Goal: Check status: Check status

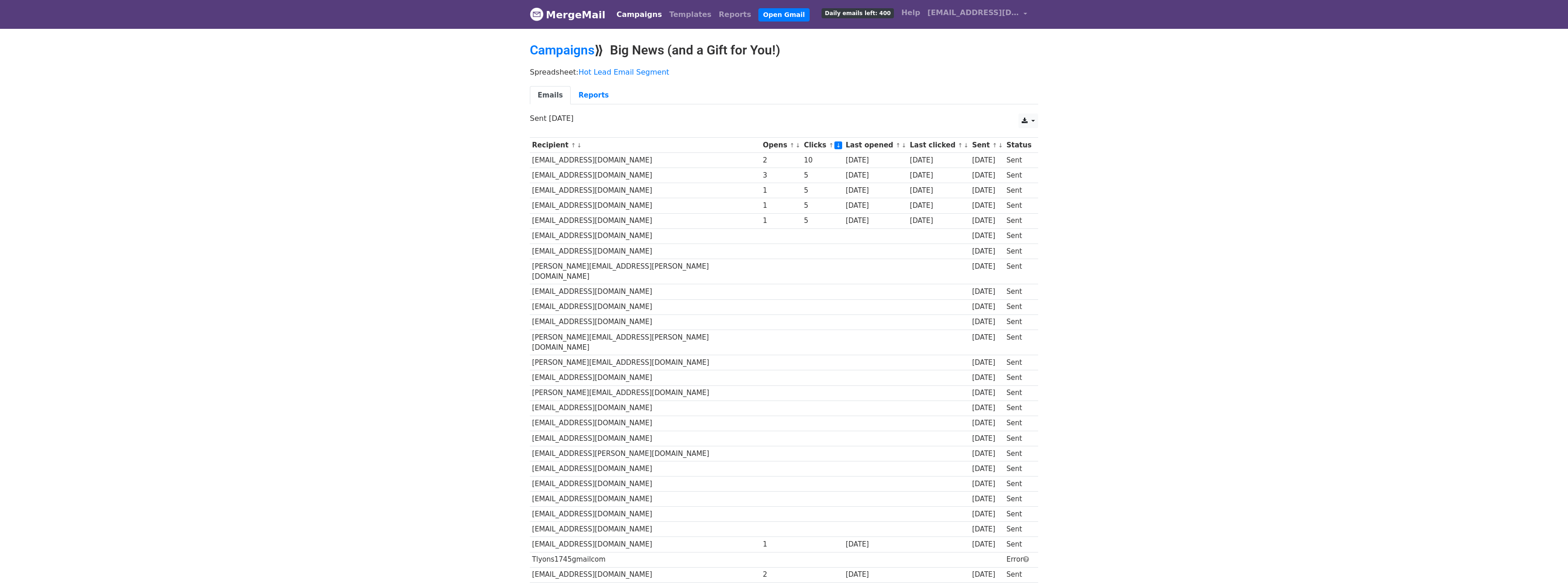
click at [816, 74] on p "Spreadsheet: Hot Lead Email Segment" at bounding box center [783, 72] width 508 height 10
click at [576, 93] on link "Reports" at bounding box center [593, 95] width 46 height 19
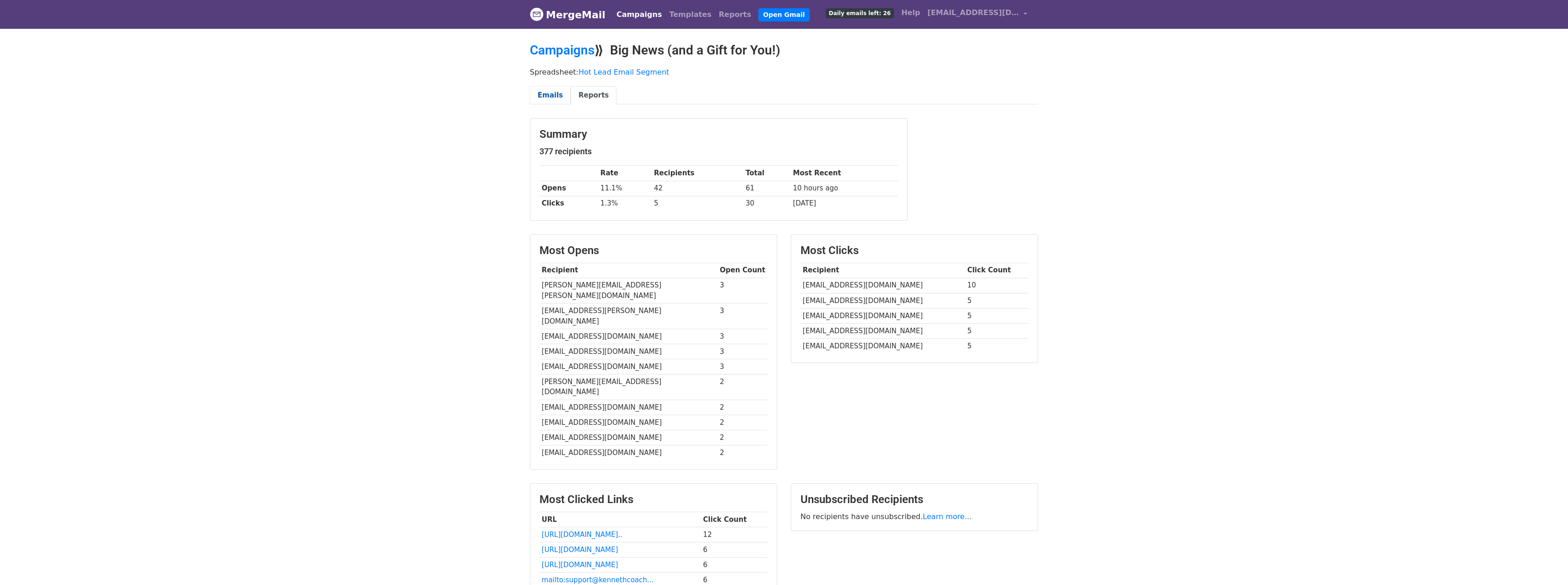
click at [556, 97] on link "Emails" at bounding box center [550, 95] width 41 height 19
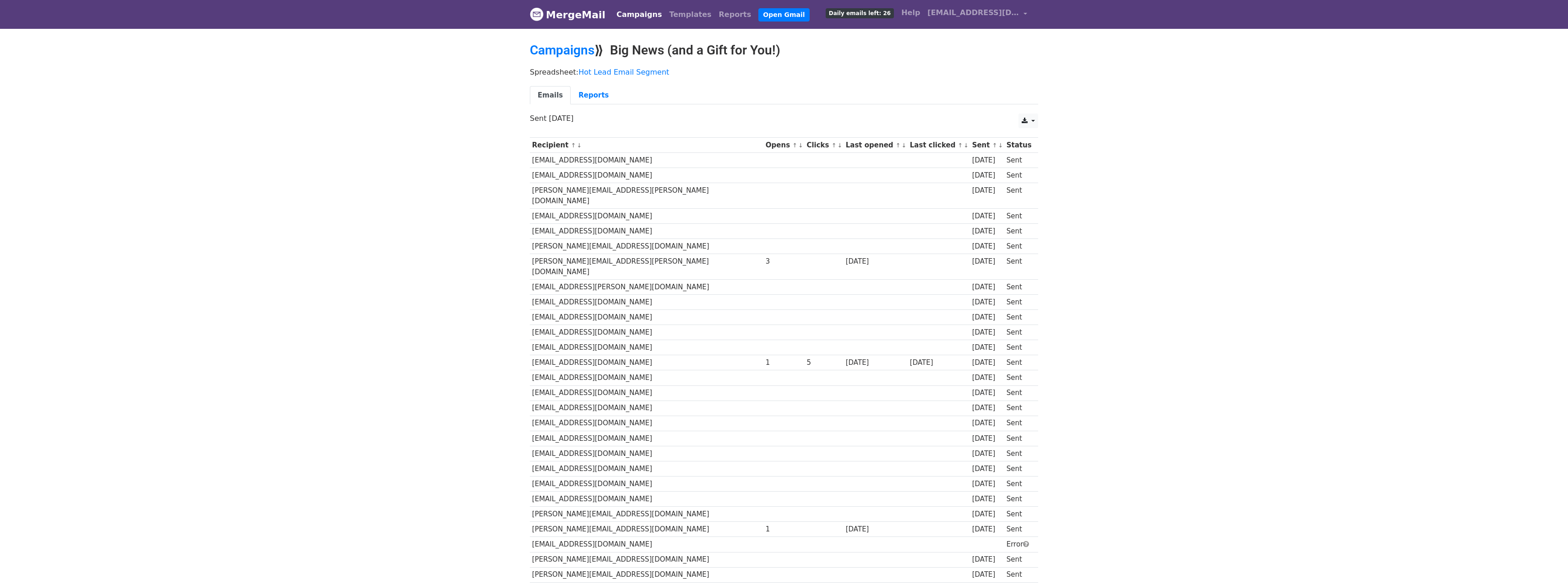
click at [948, 97] on ul "Emails Reports" at bounding box center [783, 95] width 508 height 19
click at [793, 147] on link "↑" at bounding box center [795, 145] width 5 height 7
click at [798, 145] on link "↓" at bounding box center [800, 145] width 5 height 7
